Goal: Information Seeking & Learning: Learn about a topic

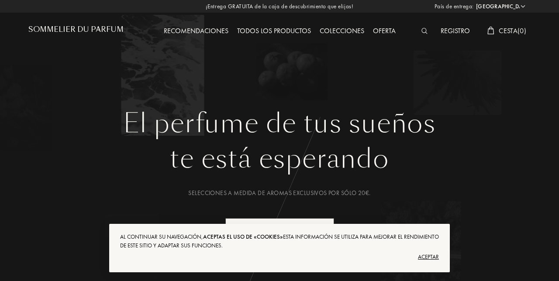
select select "ES"
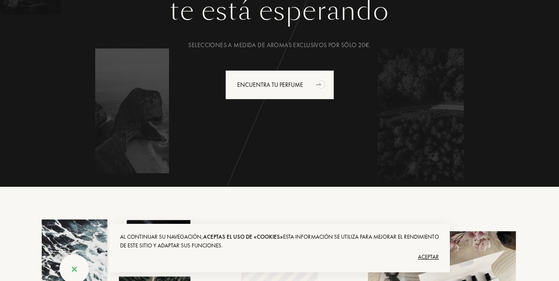
scroll to position [157, 0]
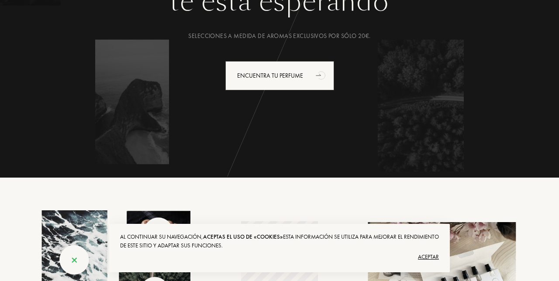
click at [302, 76] on div "Encuentra tu perfume" at bounding box center [279, 75] width 109 height 29
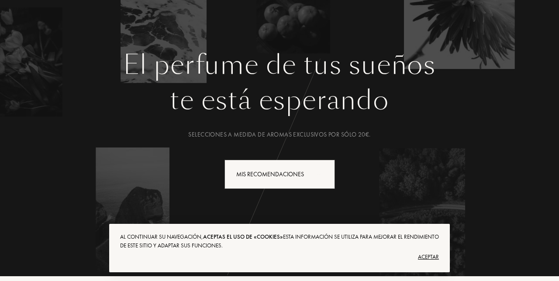
scroll to position [0, 0]
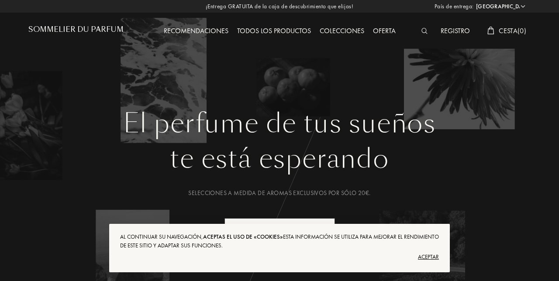
click at [273, 37] on div "Todos los productos" at bounding box center [274, 31] width 83 height 11
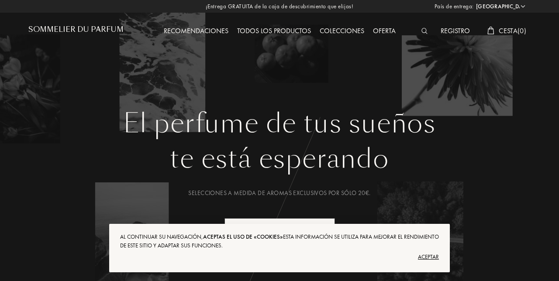
click at [348, 33] on div "Colecciones" at bounding box center [341, 31] width 53 height 11
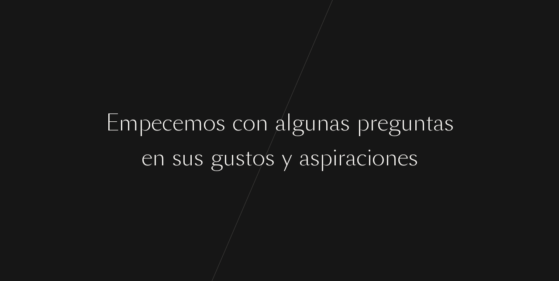
click at [389, 125] on div "g" at bounding box center [394, 123] width 13 height 33
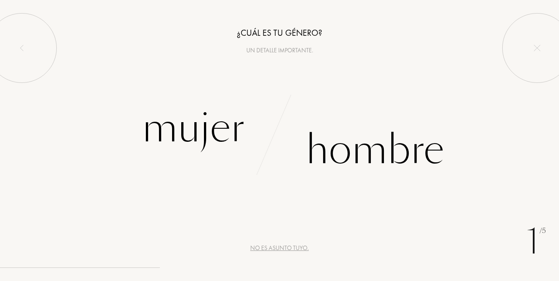
click at [148, 147] on div "Mujer" at bounding box center [193, 128] width 103 height 59
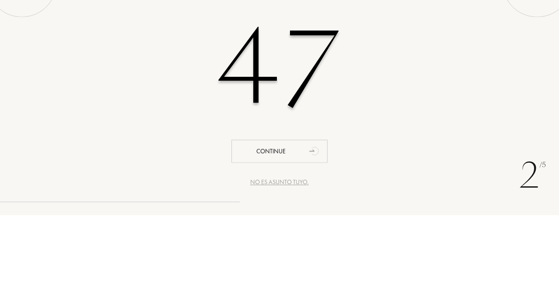
type input "47"
click at [448, 157] on div "47" at bounding box center [279, 134] width 559 height 151
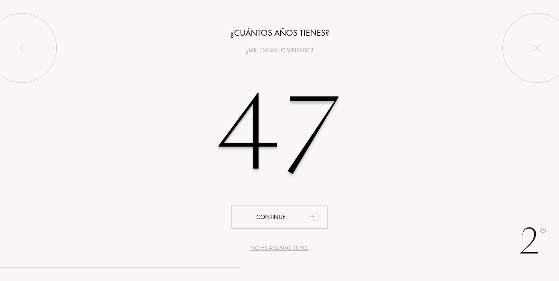
click at [298, 215] on div "Continue" at bounding box center [279, 217] width 96 height 23
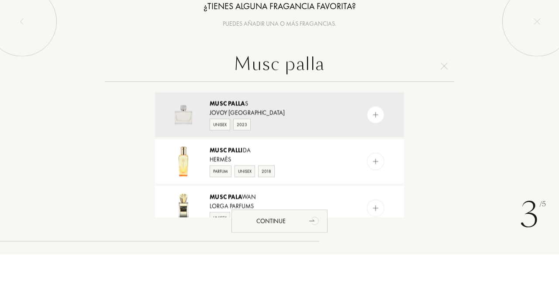
type input "Musc palla"
click at [374, 145] on div at bounding box center [375, 141] width 17 height 17
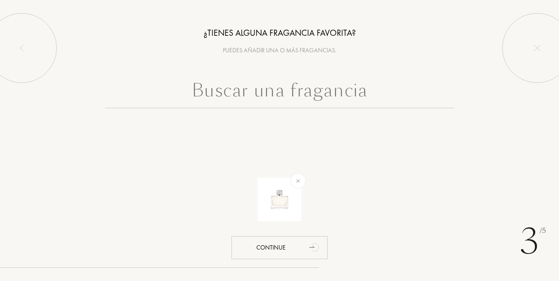
click at [279, 259] on div "Continue" at bounding box center [279, 247] width 96 height 23
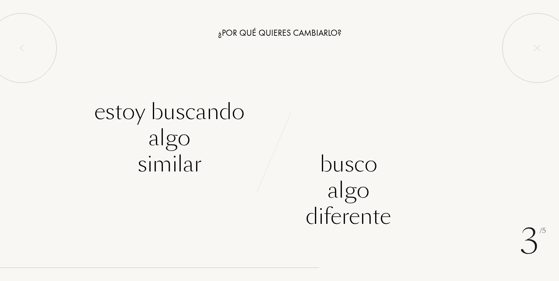
click at [119, 150] on div "Estoy buscando algo similar" at bounding box center [169, 138] width 150 height 79
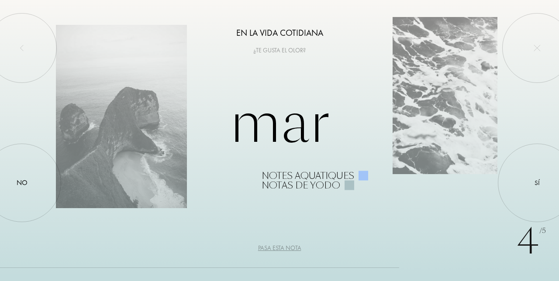
click at [31, 209] on div "No" at bounding box center [22, 183] width 79 height 79
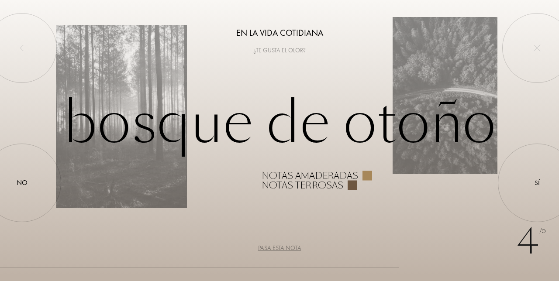
click at [532, 205] on div "Sí" at bounding box center [537, 183] width 79 height 79
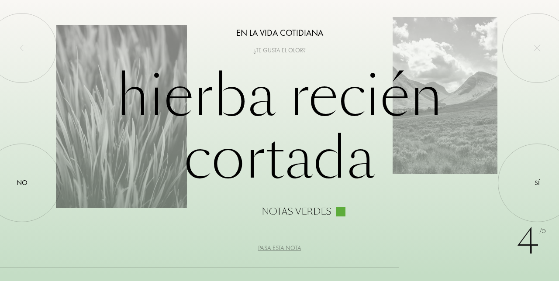
click at [537, 183] on div at bounding box center [537, 183] width 0 height 0
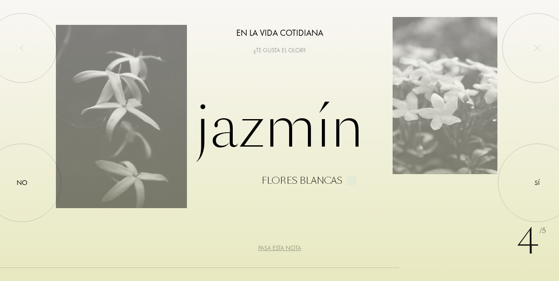
click at [537, 183] on div at bounding box center [537, 183] width 0 height 0
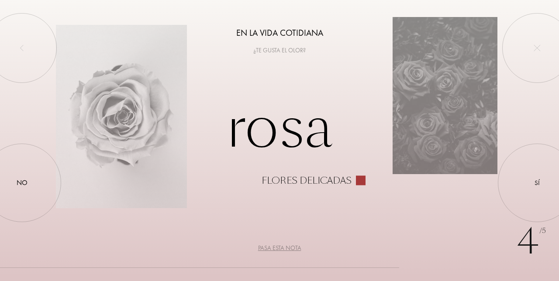
click at [21, 188] on div "No" at bounding box center [22, 183] width 11 height 10
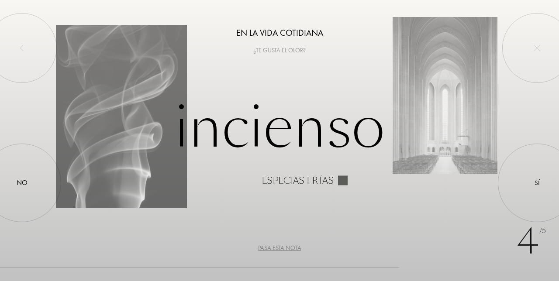
click at [22, 183] on div at bounding box center [22, 183] width 0 height 0
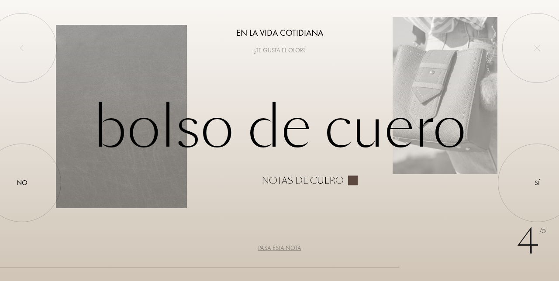
click at [27, 188] on div "No" at bounding box center [22, 183] width 11 height 10
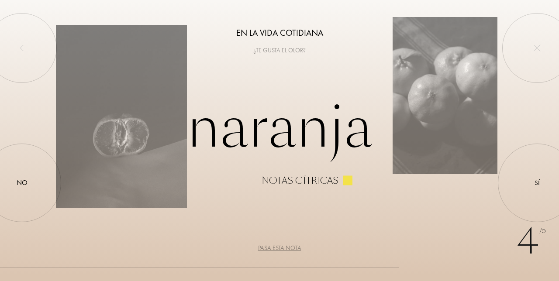
click at [530, 216] on div "Sí" at bounding box center [537, 183] width 79 height 79
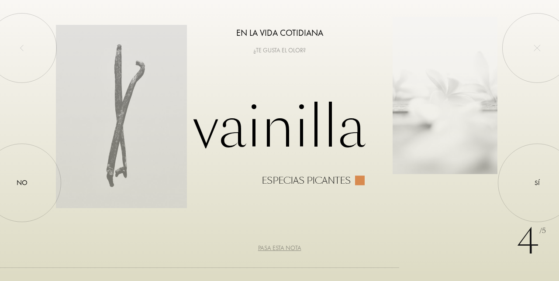
click at [537, 183] on div at bounding box center [537, 183] width 0 height 0
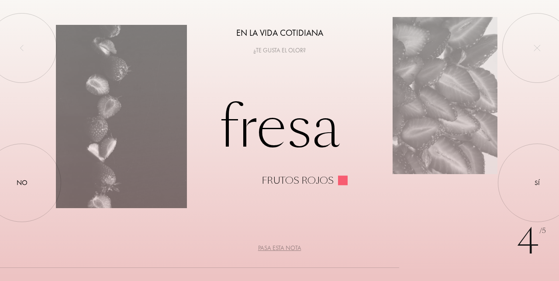
click at [537, 183] on div at bounding box center [537, 183] width 0 height 0
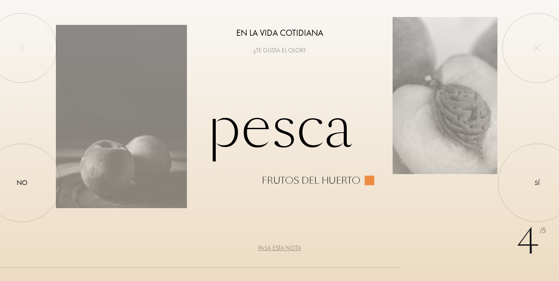
click at [537, 183] on div at bounding box center [537, 183] width 0 height 0
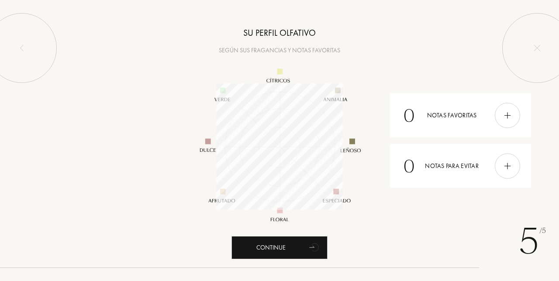
scroll to position [127, 127]
click at [301, 259] on div "Continue" at bounding box center [279, 247] width 96 height 23
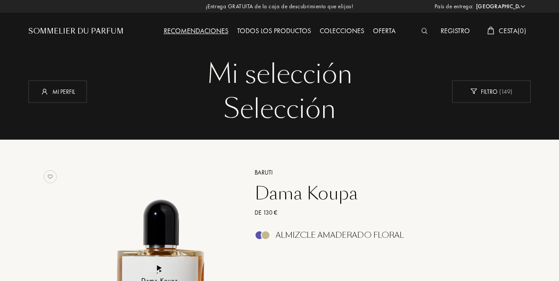
select select "ES"
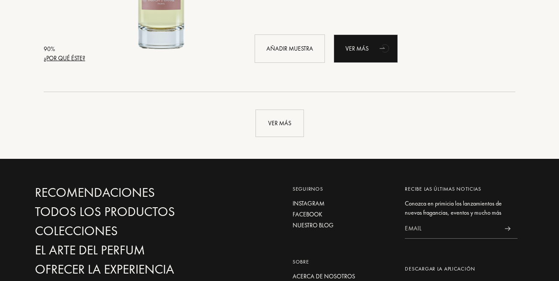
scroll to position [2133, 0]
click at [279, 125] on div "Ver más" at bounding box center [279, 124] width 48 height 28
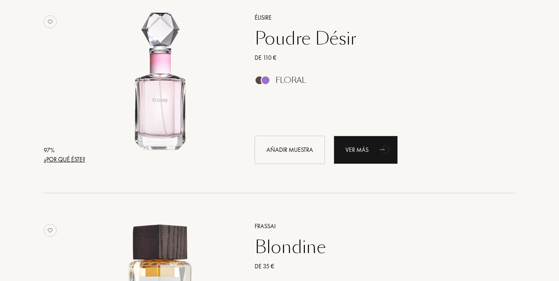
scroll to position [0, 0]
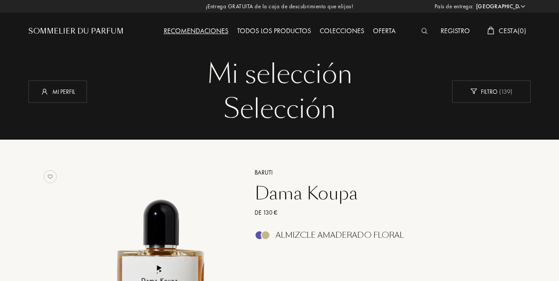
click at [482, 95] on div "Filtro ( 139 )" at bounding box center [491, 91] width 79 height 22
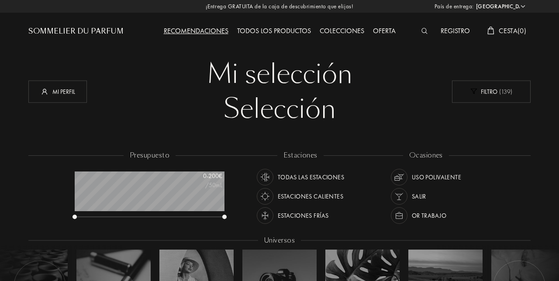
scroll to position [44, 150]
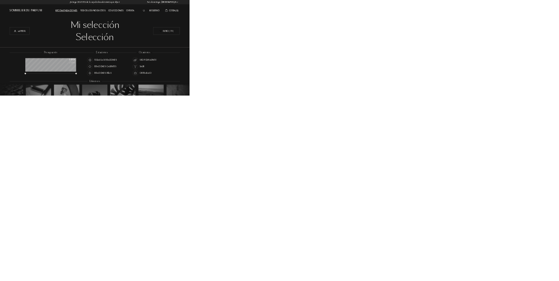
click at [558, 122] on div "País de entrega: Afganistán Albania Alemania Andorra Angola Anguila Antártida A…" at bounding box center [279, 140] width 559 height 281
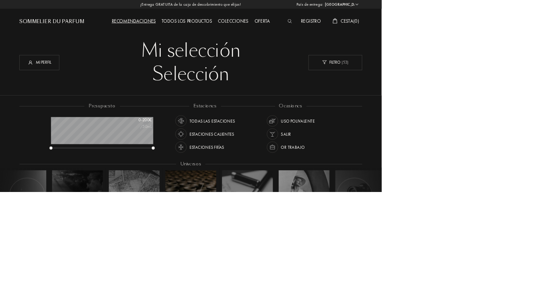
click at [283, 31] on div "Todos los productos" at bounding box center [274, 31] width 83 height 11
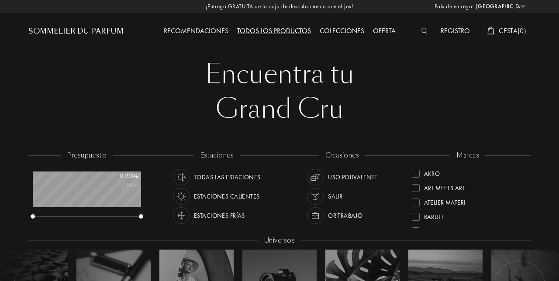
select select "ES"
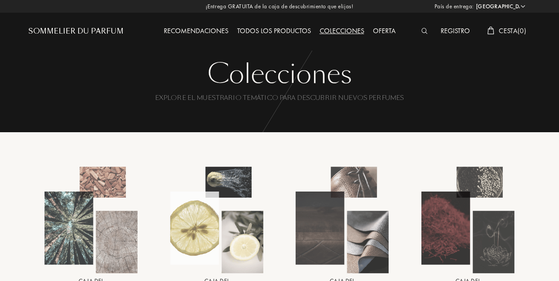
select select "ES"
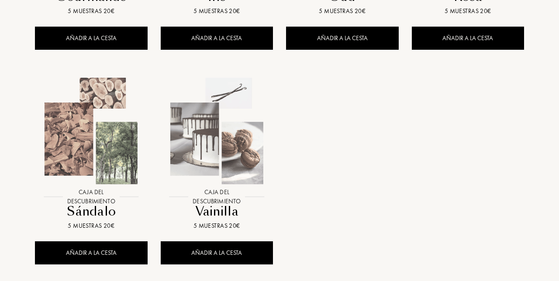
scroll to position [786, 0]
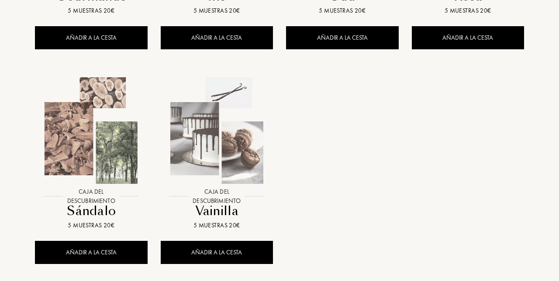
click at [69, 167] on img at bounding box center [90, 130] width 113 height 113
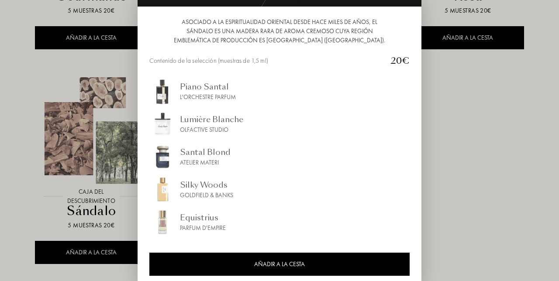
scroll to position [85, 0]
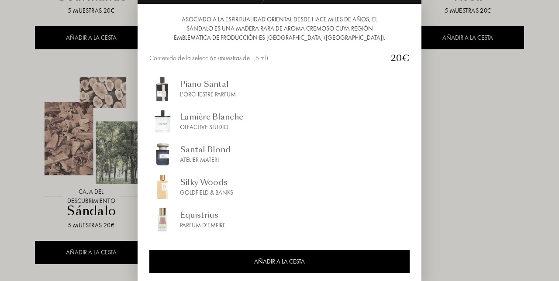
click at [452, 168] on div at bounding box center [279, 159] width 559 height 318
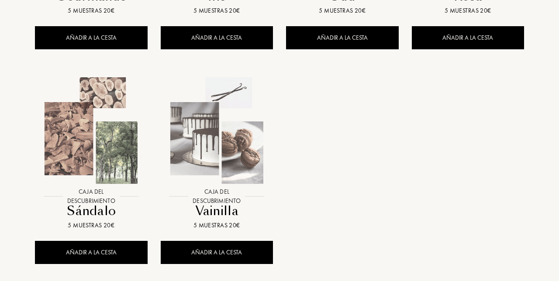
scroll to position [790, 0]
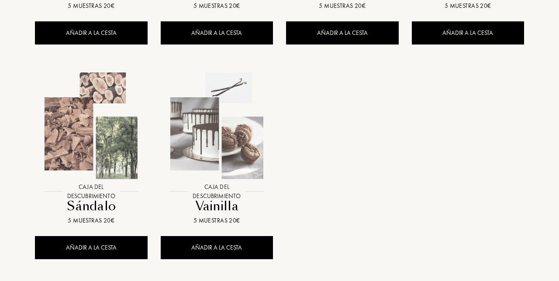
click at [236, 154] on img at bounding box center [216, 125] width 113 height 113
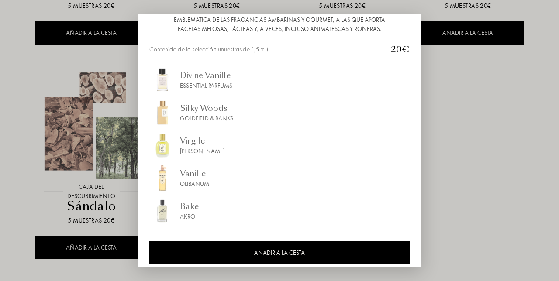
scroll to position [118, 0]
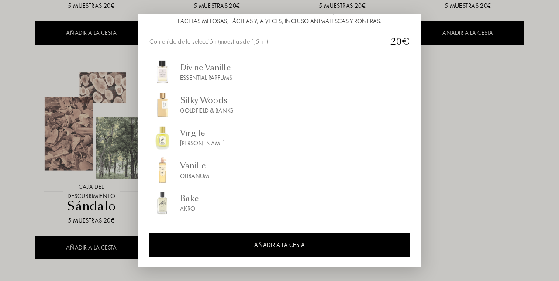
click at [441, 155] on div at bounding box center [279, 140] width 559 height 281
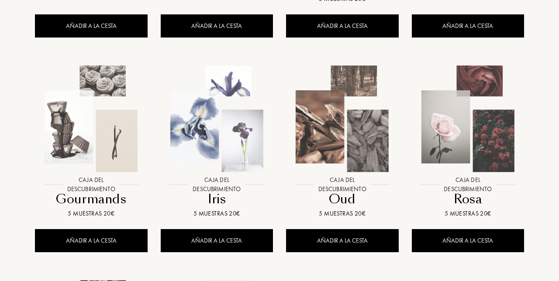
scroll to position [582, 0]
click at [73, 132] on img at bounding box center [90, 118] width 113 height 113
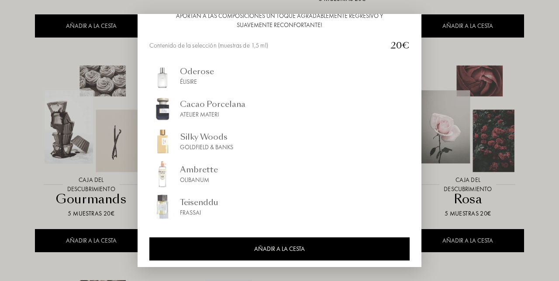
scroll to position [118, 0]
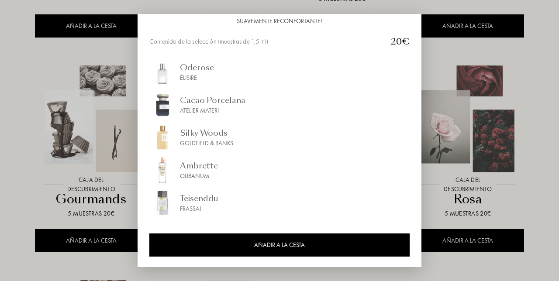
click at [199, 172] on div "Olibanum" at bounding box center [199, 176] width 38 height 9
click at [28, 81] on div at bounding box center [279, 140] width 559 height 281
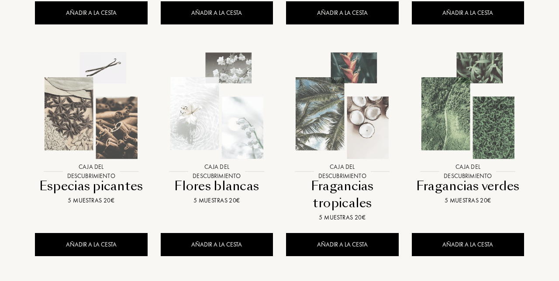
scroll to position [362, 0]
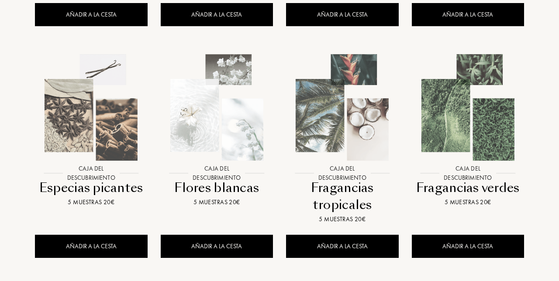
click at [321, 141] on img at bounding box center [342, 107] width 113 height 113
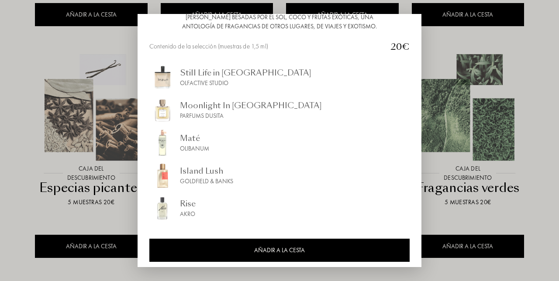
scroll to position [109, 0]
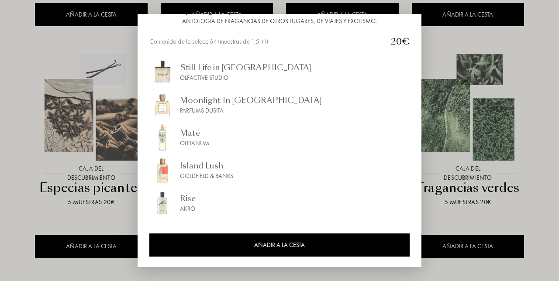
click at [192, 134] on div "Maté" at bounding box center [194, 133] width 29 height 12
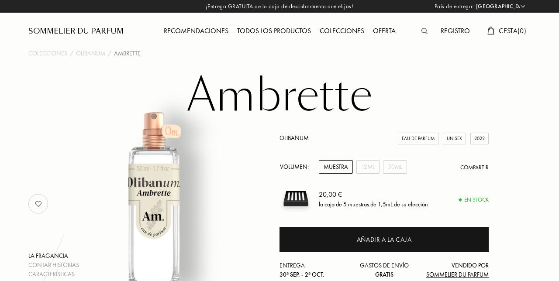
select select "ES"
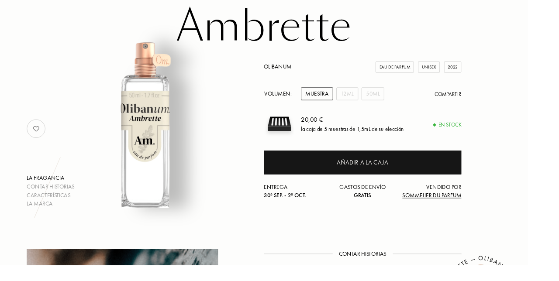
scroll to position [69, 0]
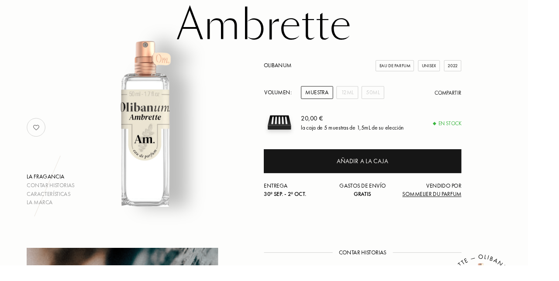
click at [365, 100] on div "12mL" at bounding box center [367, 98] width 23 height 14
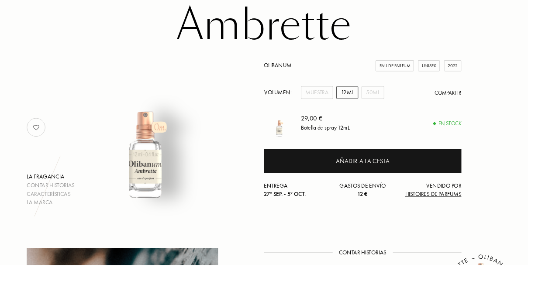
click at [395, 100] on div "50mL" at bounding box center [395, 98] width 24 height 14
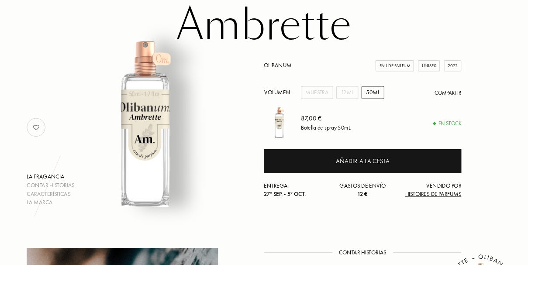
click at [326, 100] on div "Muestra" at bounding box center [336, 98] width 34 height 14
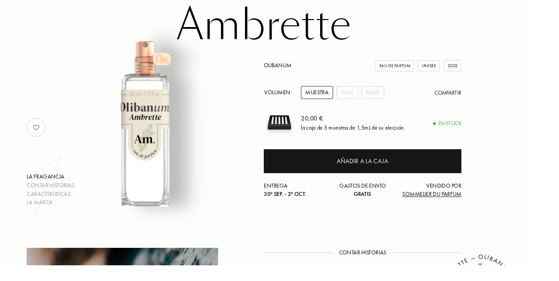
click at [391, 99] on div "50mL" at bounding box center [395, 98] width 24 height 14
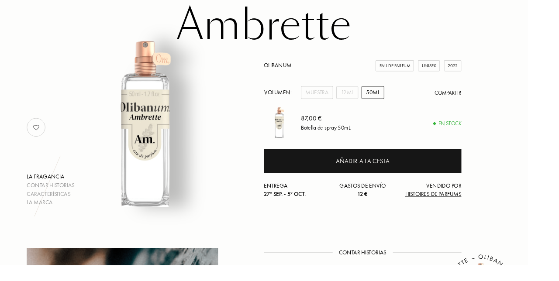
click at [333, 100] on div "Muestra" at bounding box center [336, 98] width 34 height 14
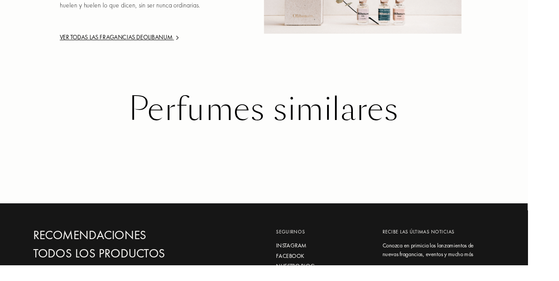
scroll to position [1072, 0]
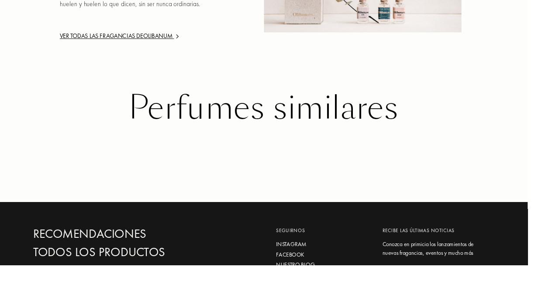
click at [174, 96] on div "Perfumes similares" at bounding box center [279, 115] width 489 height 38
click at [396, 103] on div "Perfumes similares" at bounding box center [279, 115] width 489 height 38
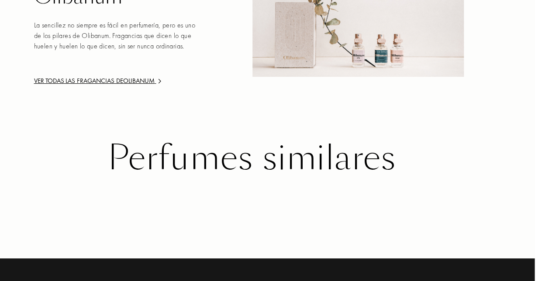
scroll to position [1024, 0]
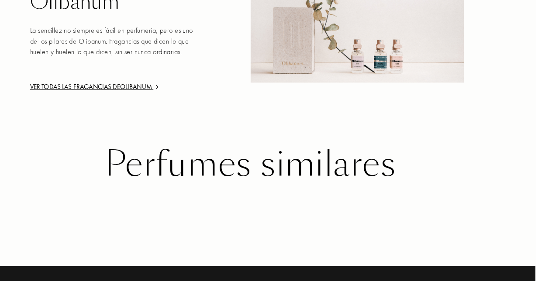
click at [386, 143] on div "Perfumes similares" at bounding box center [279, 162] width 489 height 38
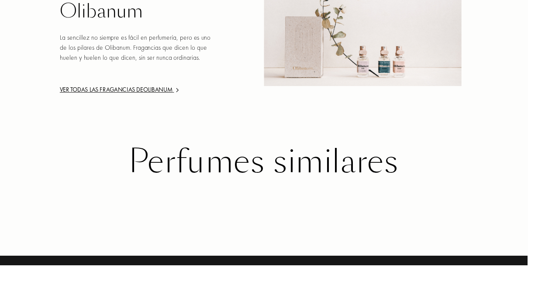
scroll to position [1004, 0]
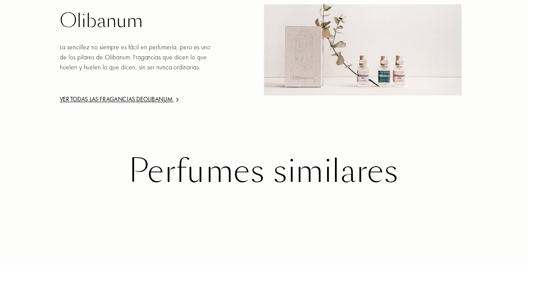
click at [383, 166] on div "Perfumes similares" at bounding box center [279, 182] width 489 height 38
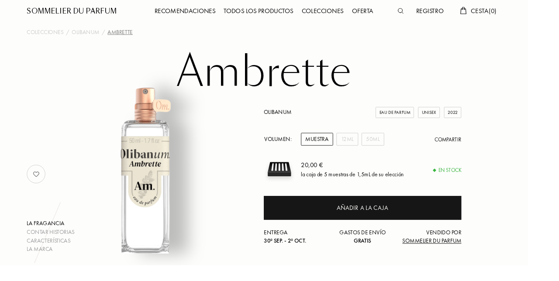
scroll to position [21, 0]
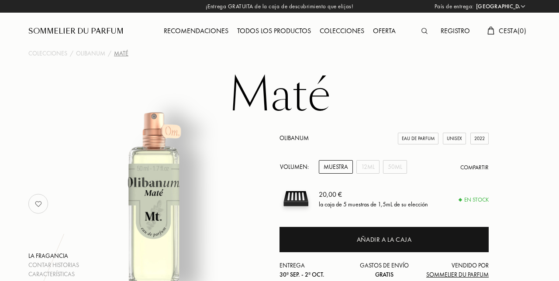
select select "ES"
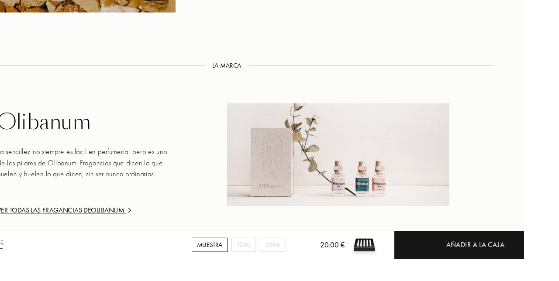
scroll to position [902, 0]
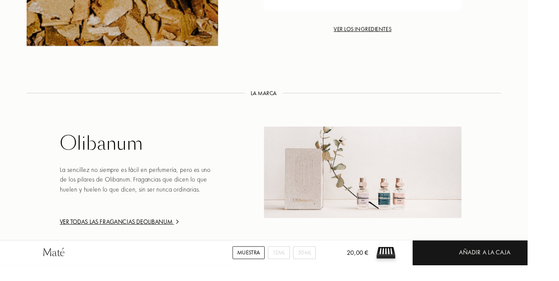
click at [96, 230] on div "Ver todas las fragancias de [GEOGRAPHIC_DATA]" at bounding box center [147, 235] width 168 height 10
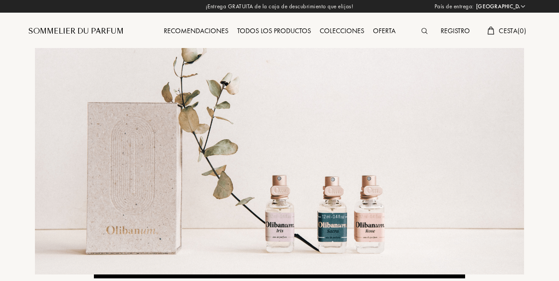
select select "ES"
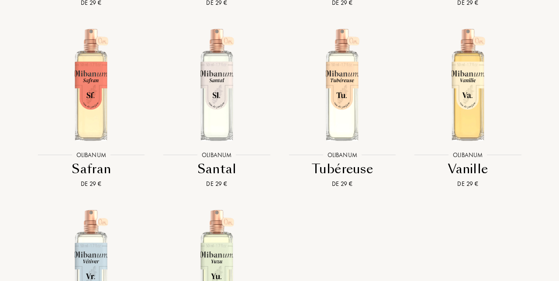
scroll to position [1873, 0]
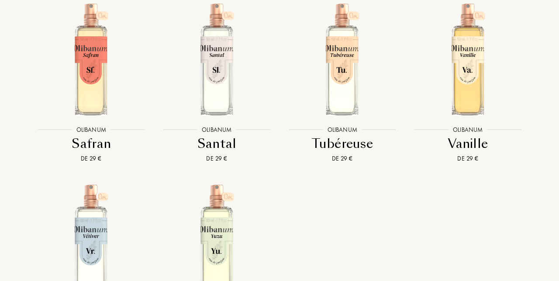
click at [221, 96] on img at bounding box center [216, 59] width 113 height 113
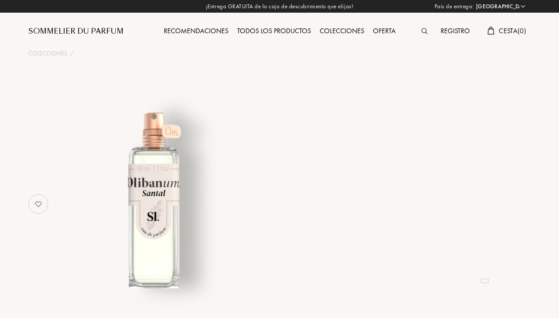
select select "ES"
